Goal: Information Seeking & Learning: Learn about a topic

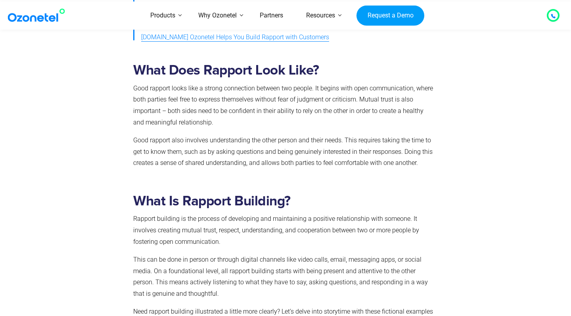
scroll to position [414, 0]
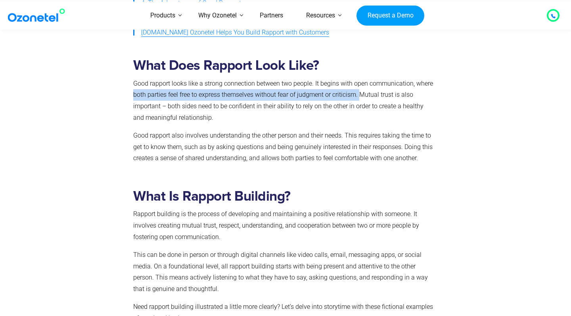
drag, startPoint x: 360, startPoint y: 87, endPoint x: 131, endPoint y: 84, distance: 228.2
click at [131, 84] on div "What Does Rapport Look Like? Good rapport looks like a strong connection betwee…" at bounding box center [283, 113] width 309 height 123
copy p "both parties feel free to express themselves without fear of judgment or critic…"
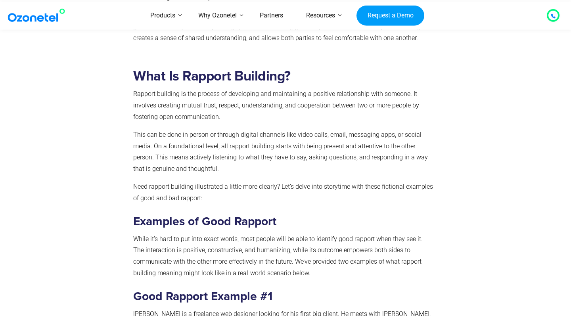
scroll to position [534, 0]
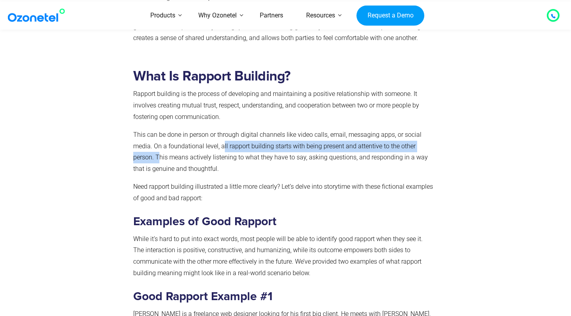
drag, startPoint x: 223, startPoint y: 137, endPoint x: 158, endPoint y: 144, distance: 65.6
click at [158, 144] on p "This can be done in person or through digital channels like video calls, email,…" at bounding box center [283, 152] width 301 height 46
copy p "ll rapport building starts with being present and attentive to the other person…"
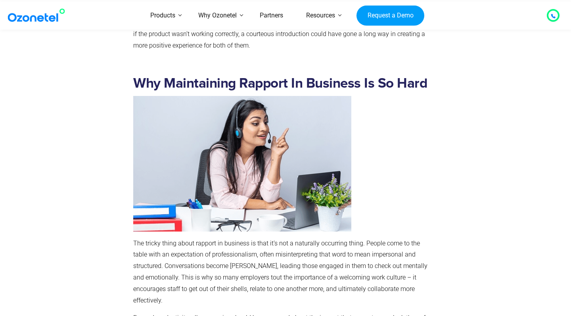
scroll to position [1421, 0]
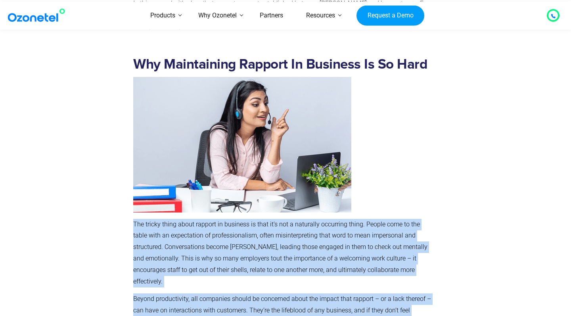
drag, startPoint x: 236, startPoint y: 262, endPoint x: 130, endPoint y: 167, distance: 142.5
click at [130, 167] on div "Why Maintaining Rapport In Business Is So Hard The tricky thing about rapport i…" at bounding box center [283, 252] width 309 height 404
copy div "The tricky thing about rapport in business is that it’s not a naturally occurri…"
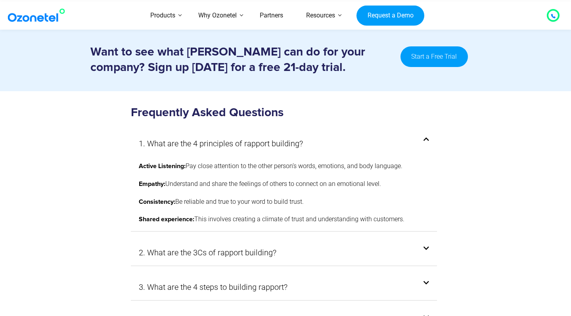
scroll to position [4258, 0]
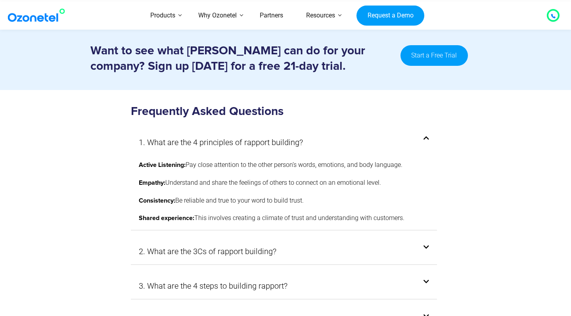
click at [413, 238] on div "2. What are the 3Cs of rapport building?" at bounding box center [284, 251] width 306 height 26
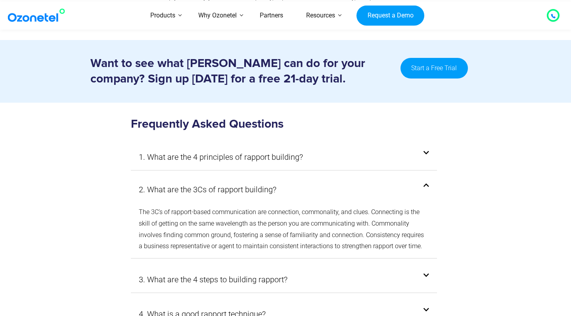
scroll to position [4245, 0]
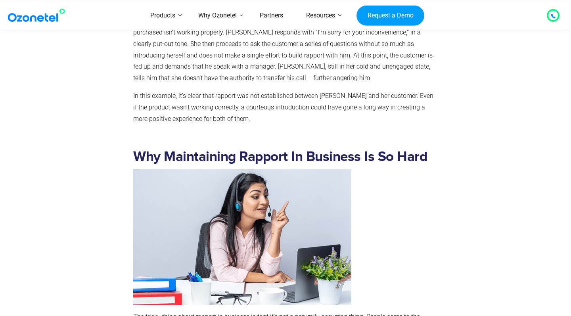
scroll to position [1328, 0]
